Goal: Task Accomplishment & Management: Use online tool/utility

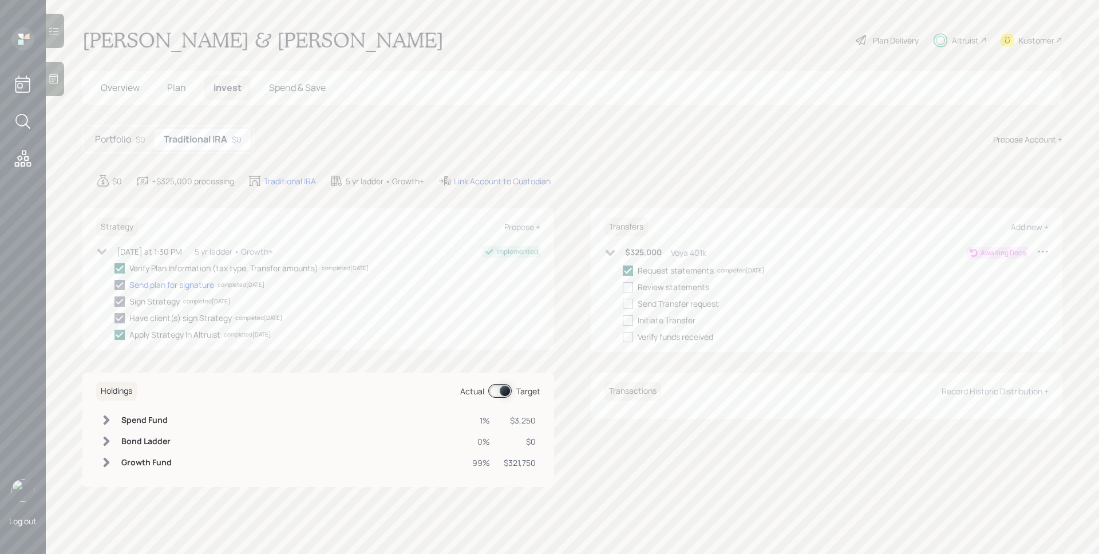
click at [523, 183] on div "Link Account to Custodian" at bounding box center [502, 181] width 97 height 12
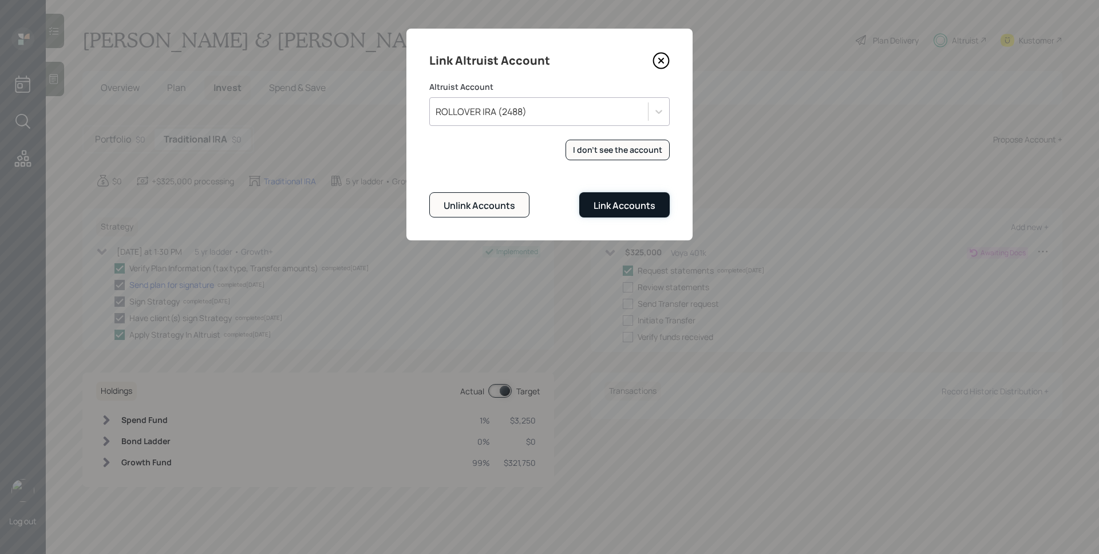
click at [622, 198] on button "Link Accounts" at bounding box center [625, 204] width 90 height 25
